Goal: Find specific page/section: Find specific page/section

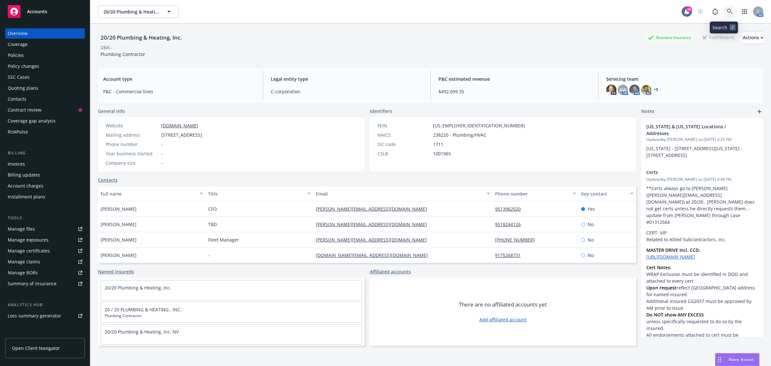
click at [727, 13] on icon at bounding box center [730, 12] width 6 height 6
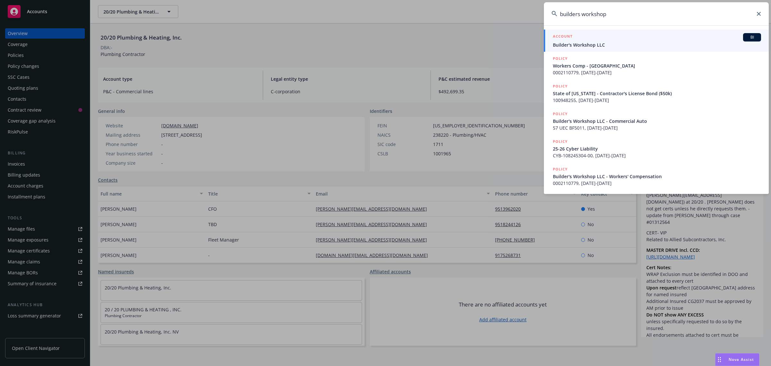
type input "builders workshop"
click at [621, 41] on div "ACCOUNT BI" at bounding box center [657, 37] width 208 height 8
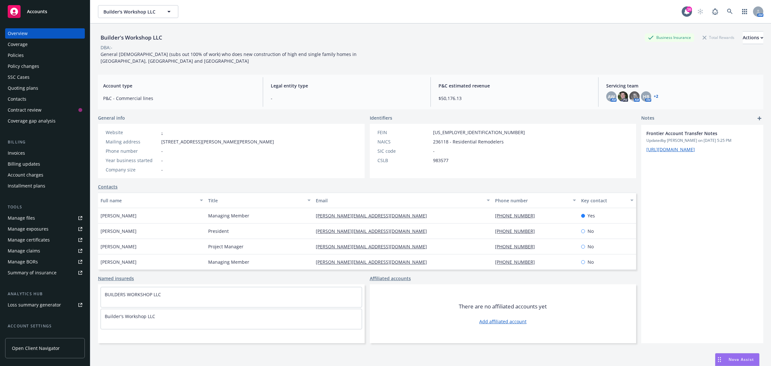
click at [26, 54] on div "Policies" at bounding box center [45, 55] width 75 height 10
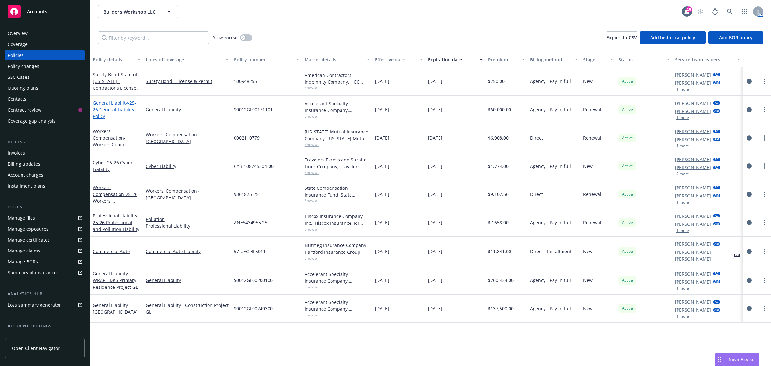
click at [114, 108] on span "- 25-26 General Liability Policy" at bounding box center [114, 110] width 43 height 20
